Goal: Use online tool/utility: Use online tool/utility

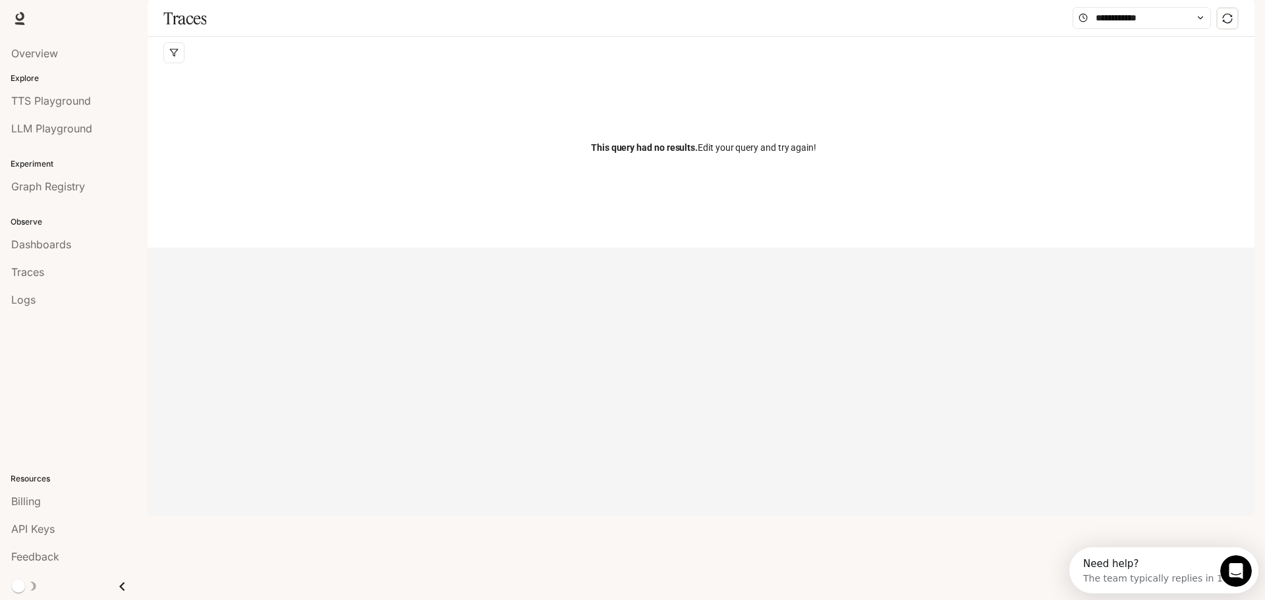
click at [1115, 16] on span "Runtime" at bounding box center [1112, 19] width 38 height 16
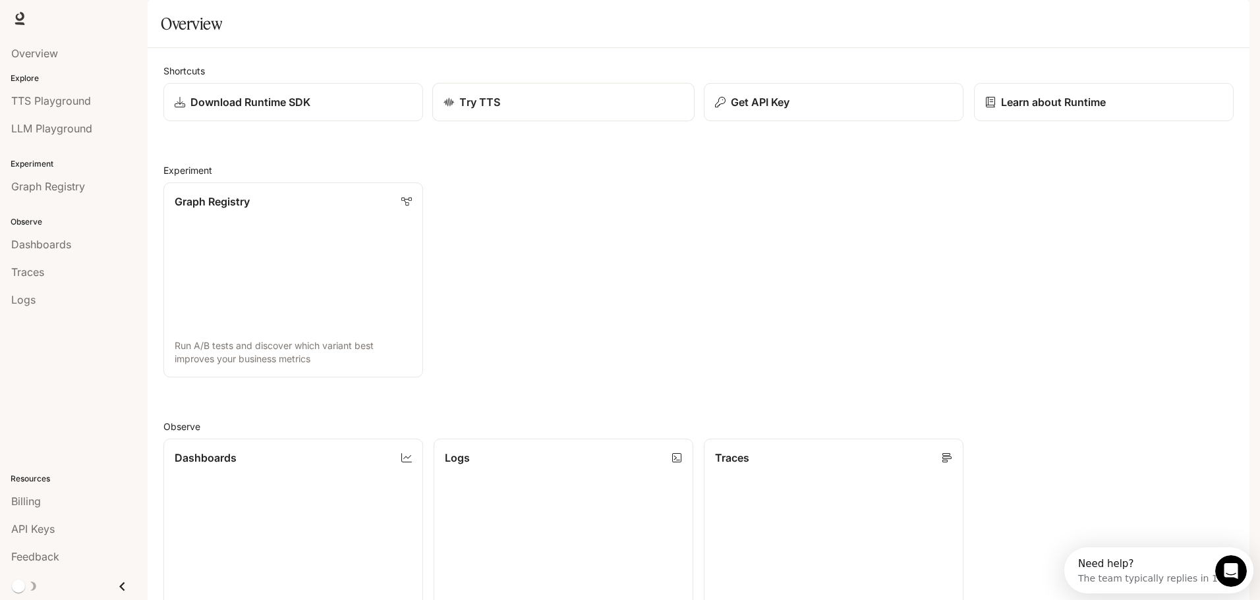
click at [545, 110] on div "Try TTS" at bounding box center [563, 102] width 240 height 16
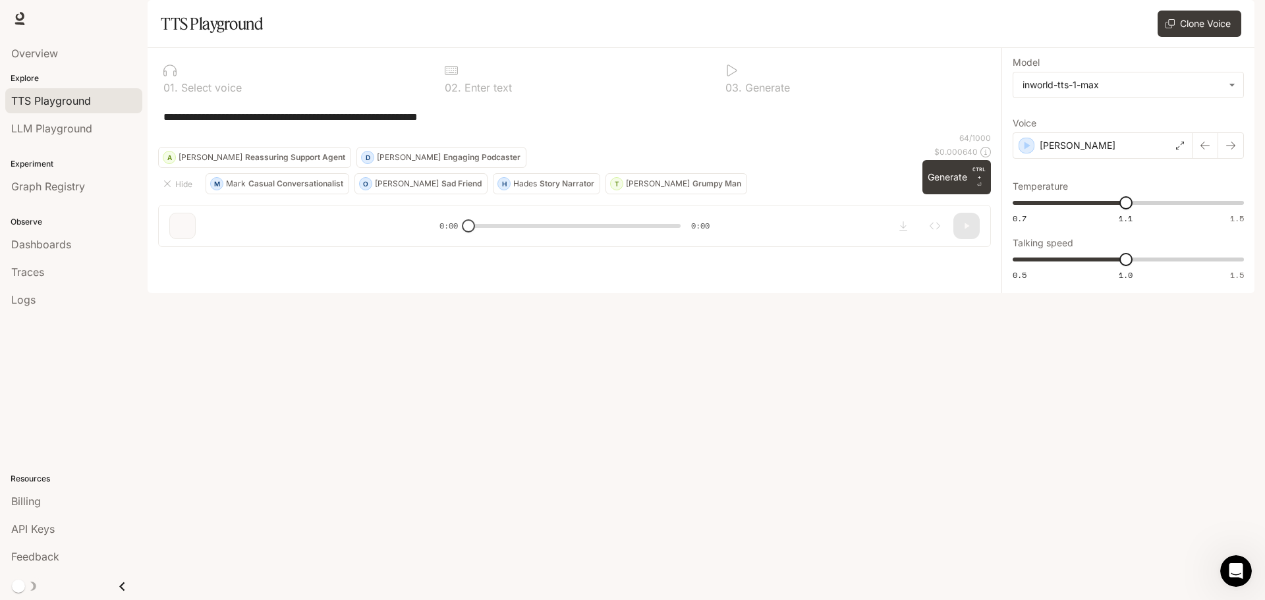
click at [736, 76] on icon at bounding box center [732, 71] width 10 height 12
click at [495, 258] on div "**********" at bounding box center [575, 152] width 854 height 209
click at [76, 132] on span "LLM Playground" at bounding box center [51, 129] width 81 height 16
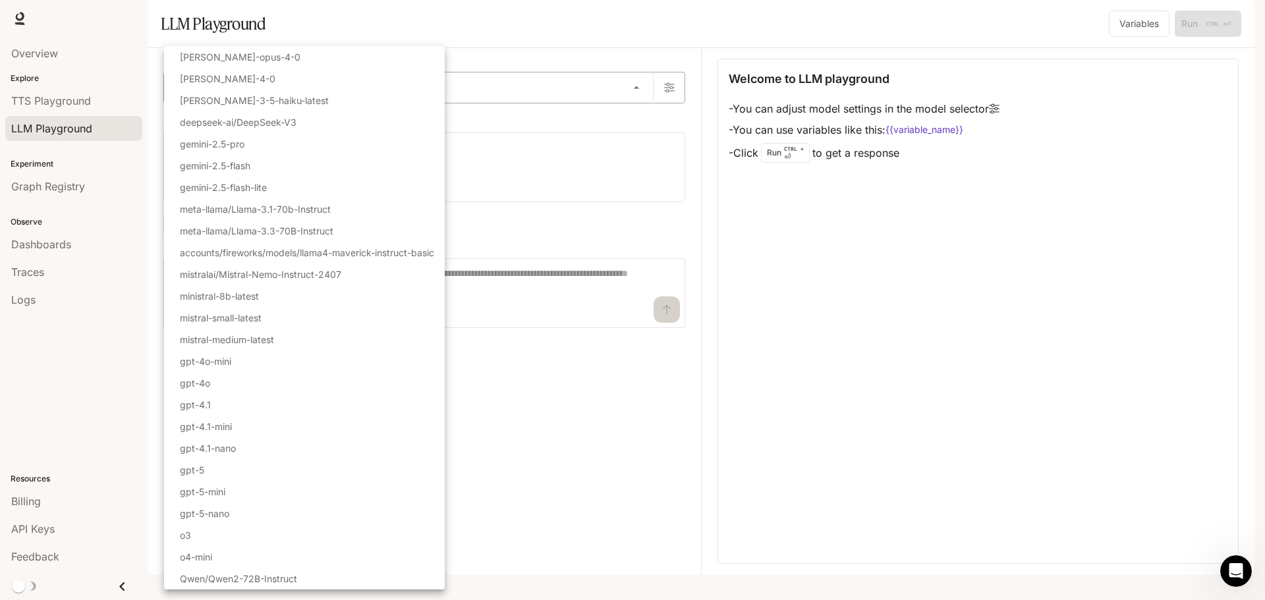
click at [289, 125] on body "Skip to main content Runtime Runtime Documentation Documentation Portal Overvie…" at bounding box center [632, 300] width 1265 height 600
click at [669, 492] on div at bounding box center [632, 300] width 1265 height 600
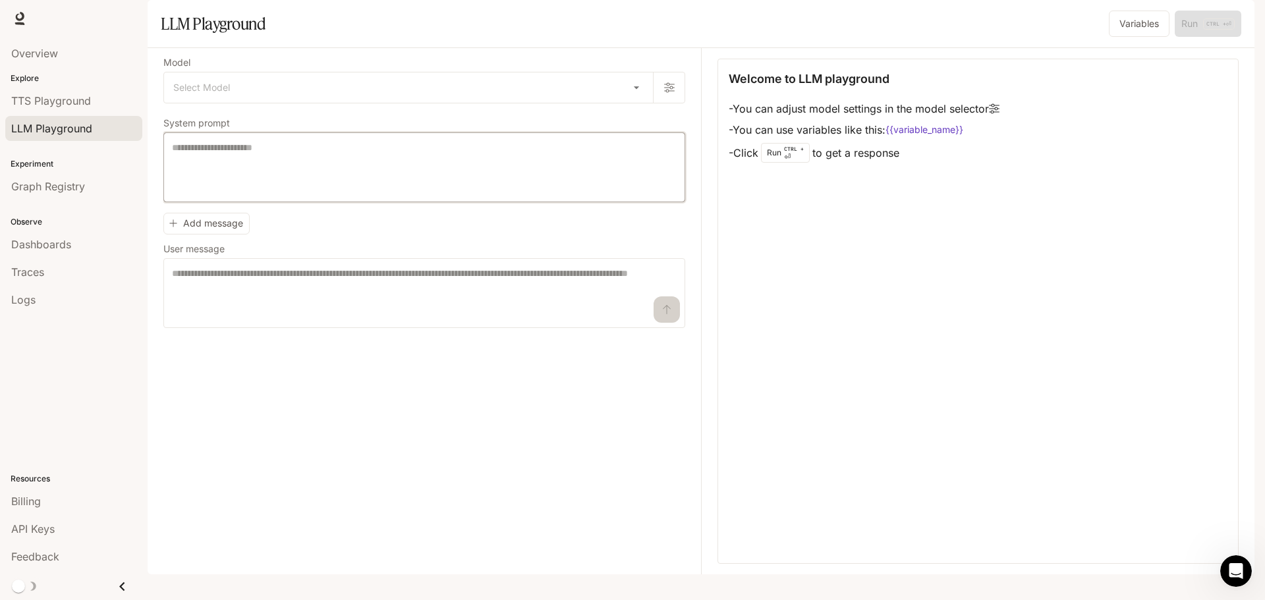
click at [323, 194] on textarea at bounding box center [424, 167] width 505 height 53
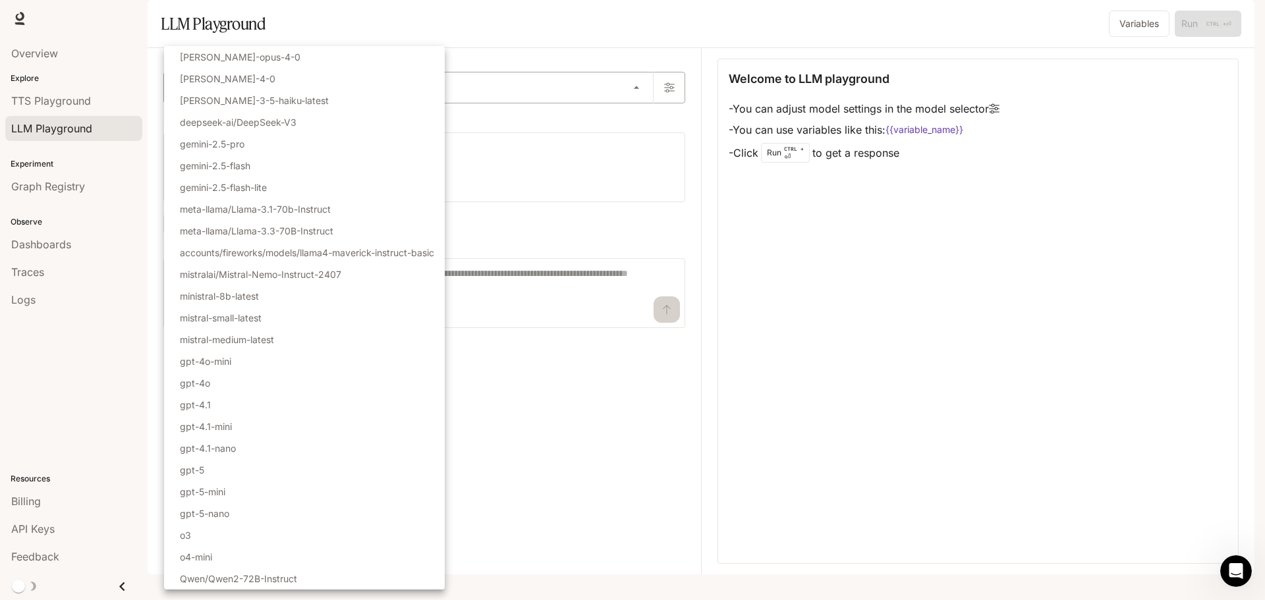
click at [637, 122] on body "Skip to main content Runtime Runtime Documentation Documentation Portal Overvie…" at bounding box center [632, 300] width 1265 height 600
click at [572, 461] on div at bounding box center [632, 300] width 1265 height 600
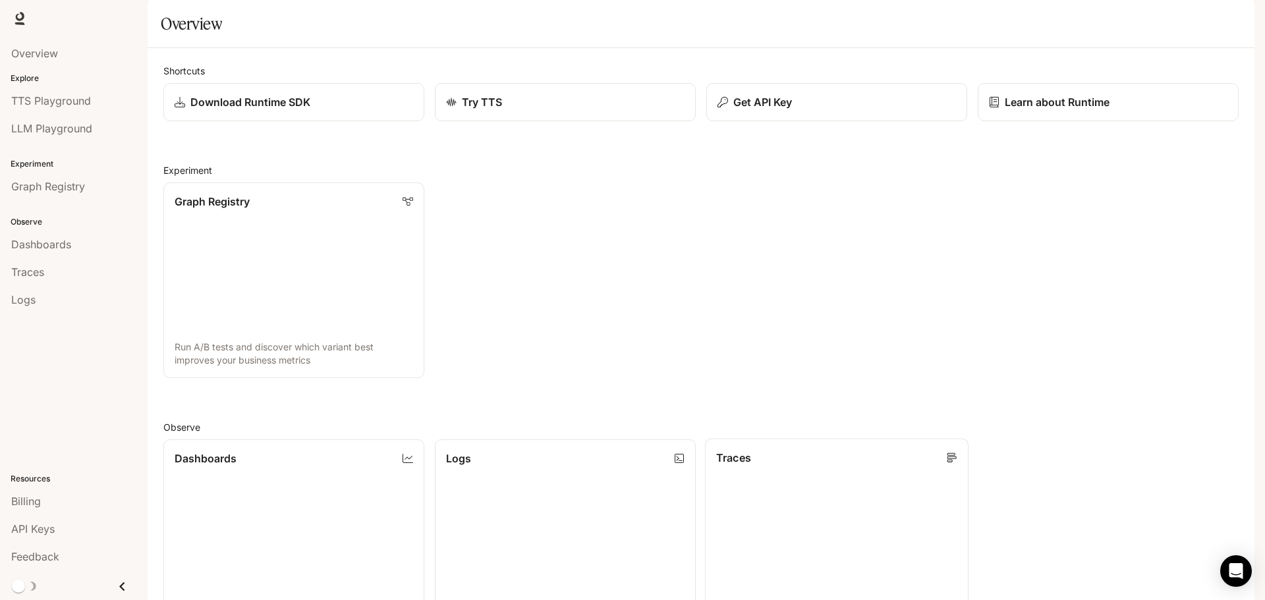
scroll to position [350, 0]
click at [331, 439] on link "Dashboards View and analyze your workspace metrics" at bounding box center [293, 538] width 263 height 198
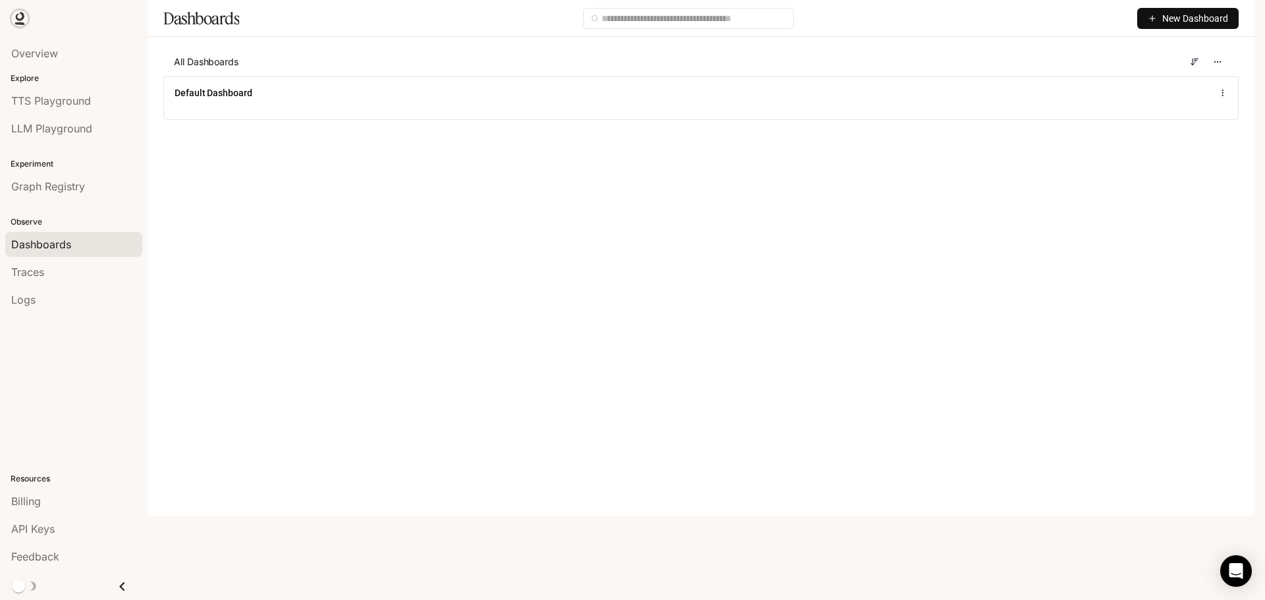
click at [16, 14] on icon at bounding box center [19, 18] width 13 height 13
